Goal: Answer question/provide support: Share knowledge or assist other users

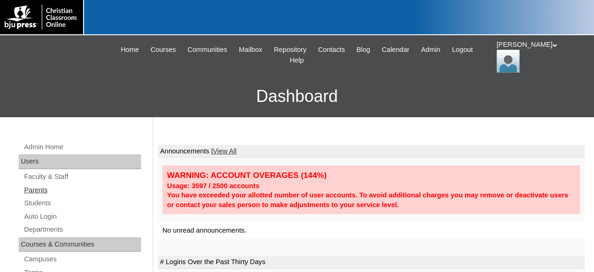
click at [40, 191] on link "Parents" at bounding box center [82, 191] width 118 height 12
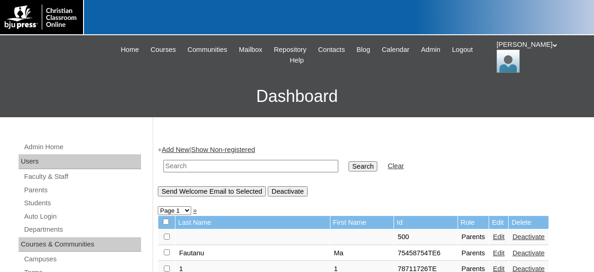
click at [256, 165] on input "text" at bounding box center [250, 166] width 175 height 13
type input "783856"
click at [348, 161] on input "Search" at bounding box center [362, 166] width 29 height 10
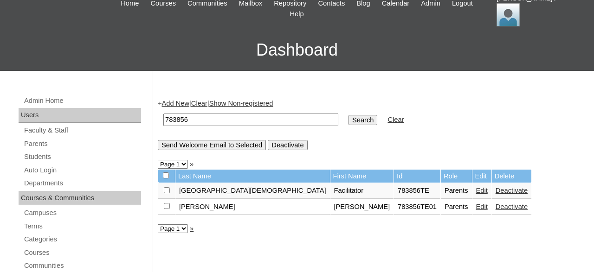
scroll to position [48, 0]
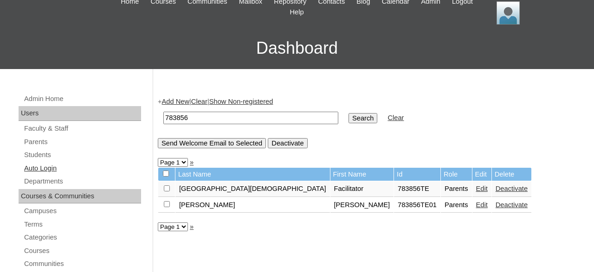
click at [41, 168] on link "Auto Login" at bounding box center [82, 169] width 118 height 12
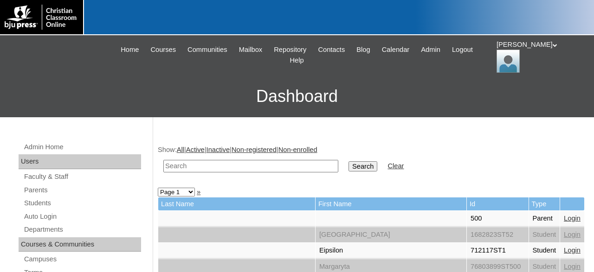
click at [229, 166] on input "text" at bounding box center [250, 166] width 175 height 13
type input "isom"
click at [348, 161] on input "Search" at bounding box center [362, 166] width 29 height 10
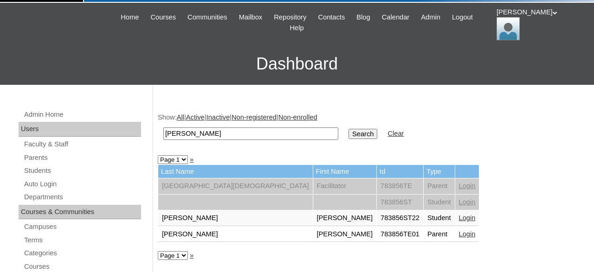
scroll to position [97, 0]
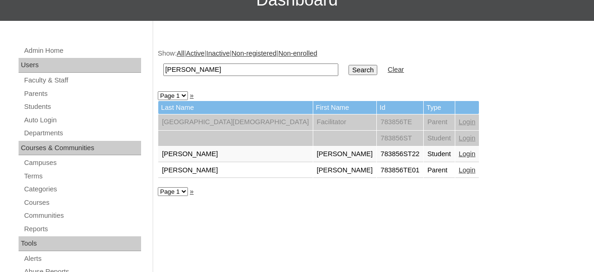
click at [459, 169] on link "Login" at bounding box center [467, 170] width 17 height 7
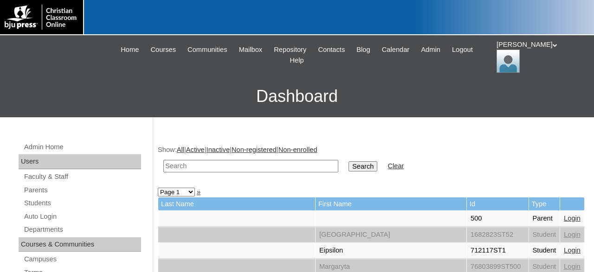
click at [522, 49] on div "Jonelle My Profile My Settings Logout" at bounding box center [541, 56] width 88 height 33
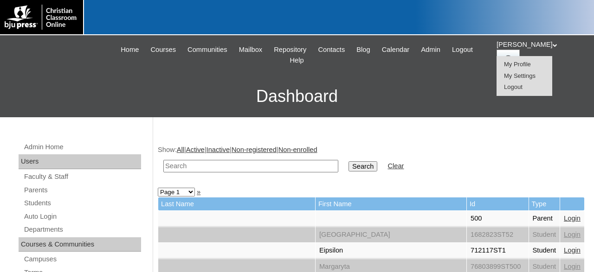
click at [517, 88] on span "Logout" at bounding box center [513, 87] width 19 height 7
